Goal: Transaction & Acquisition: Purchase product/service

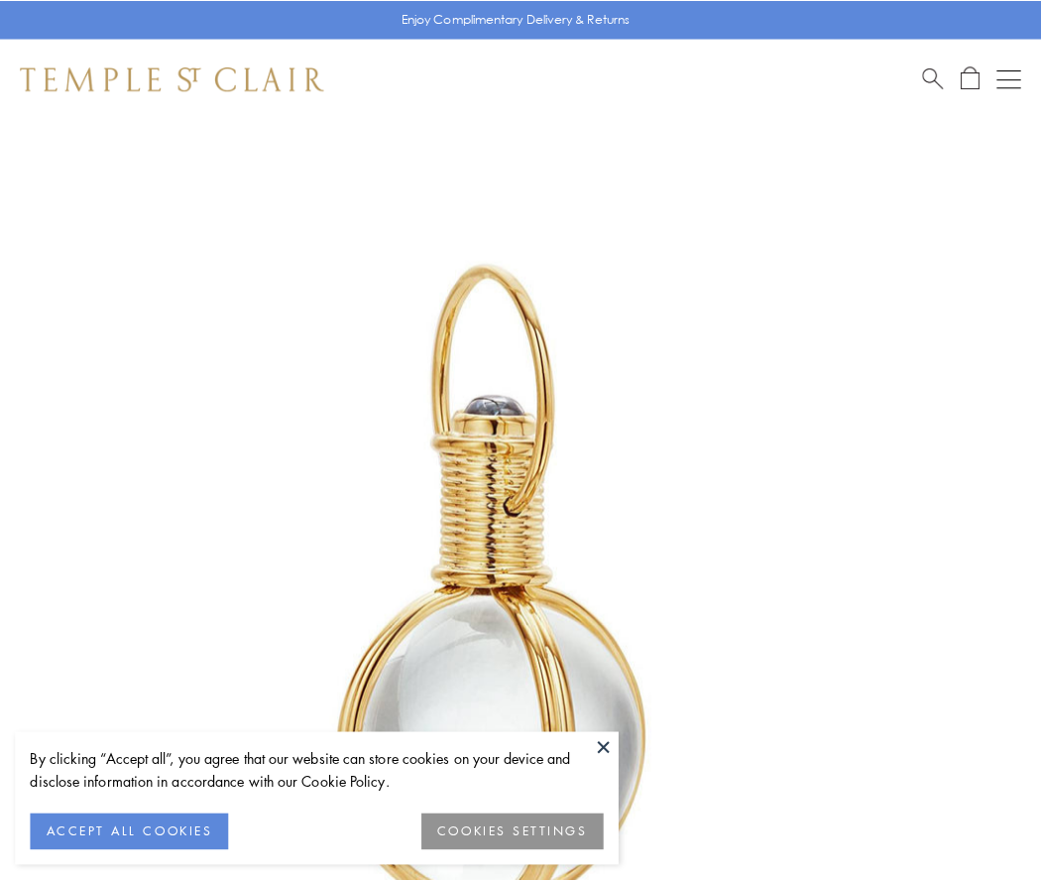
scroll to position [518, 0]
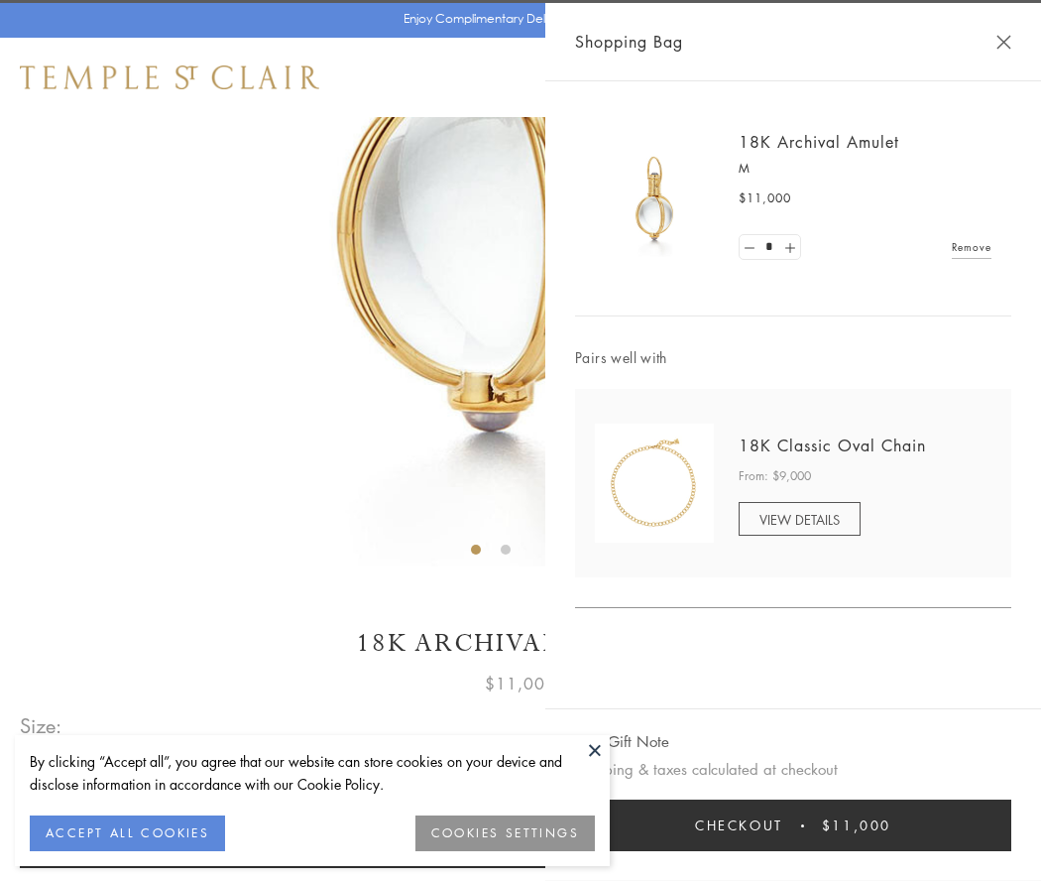
click at [793, 825] on button "Checkout $11,000" at bounding box center [793, 825] width 436 height 52
